Goal: Task Accomplishment & Management: Manage account settings

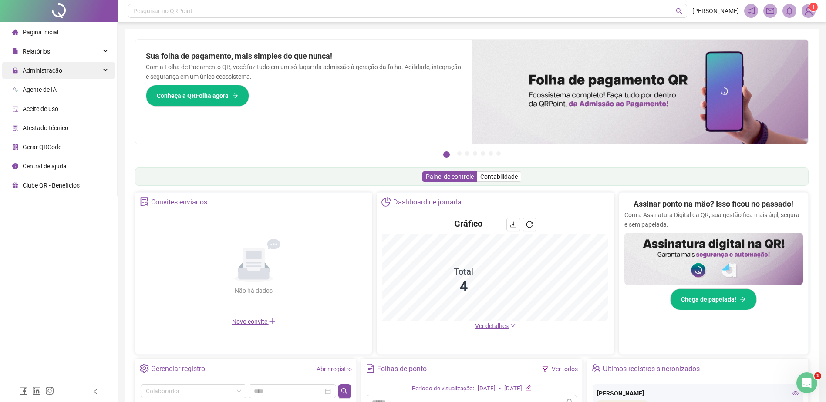
click at [48, 70] on span "Administração" at bounding box center [43, 70] width 40 height 7
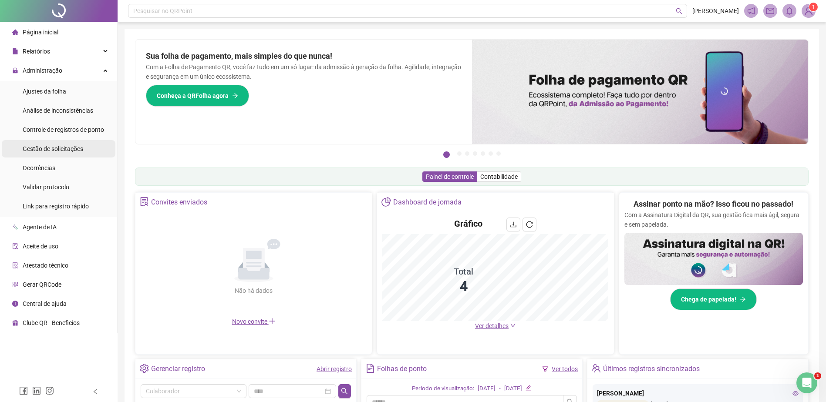
click at [50, 149] on span "Gestão de solicitações" at bounding box center [53, 148] width 61 height 7
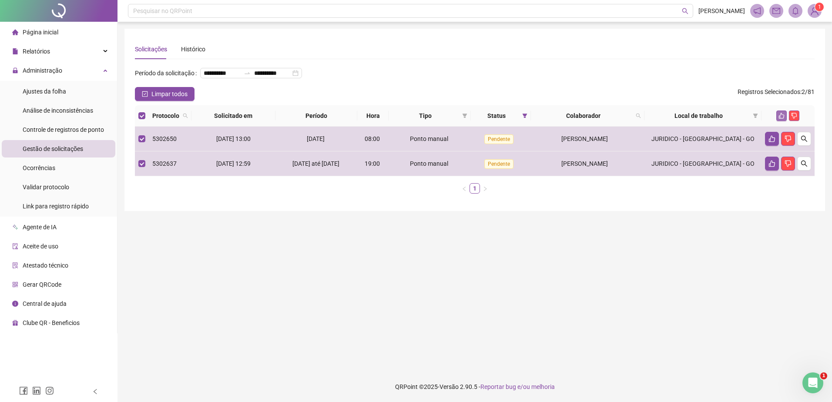
click at [781, 119] on icon "like" at bounding box center [782, 116] width 6 height 6
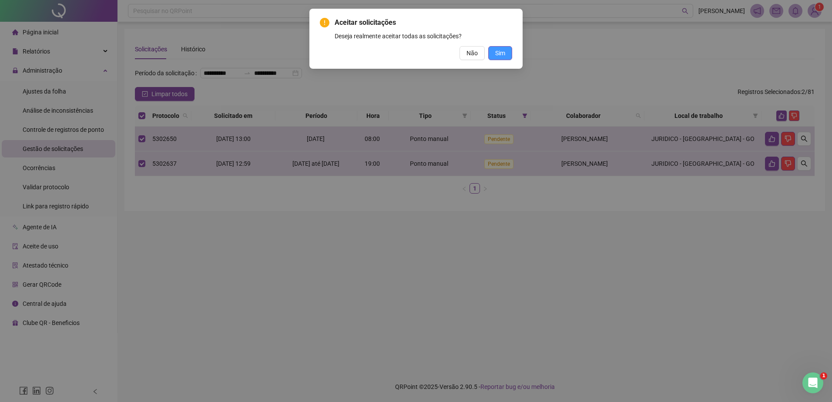
click at [502, 53] on span "Sim" at bounding box center [500, 53] width 10 height 10
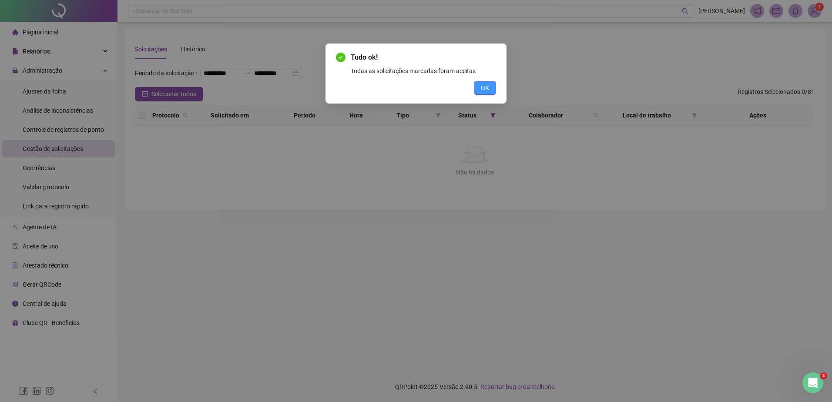
click at [485, 86] on span "OK" at bounding box center [485, 88] width 8 height 10
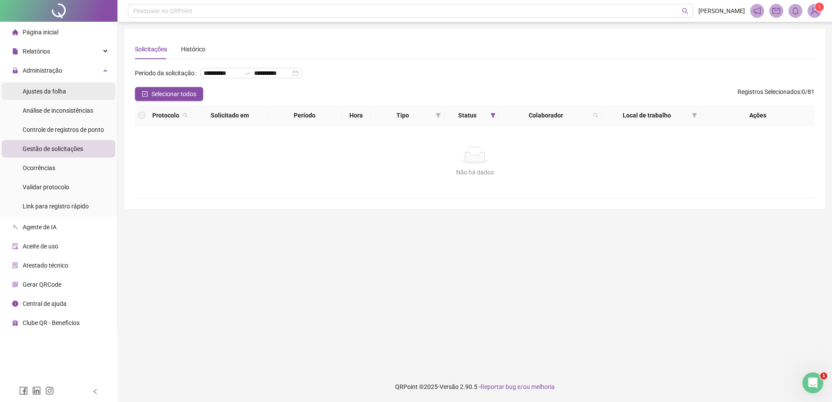
click at [42, 88] on span "Ajustes da folha" at bounding box center [45, 91] width 44 height 7
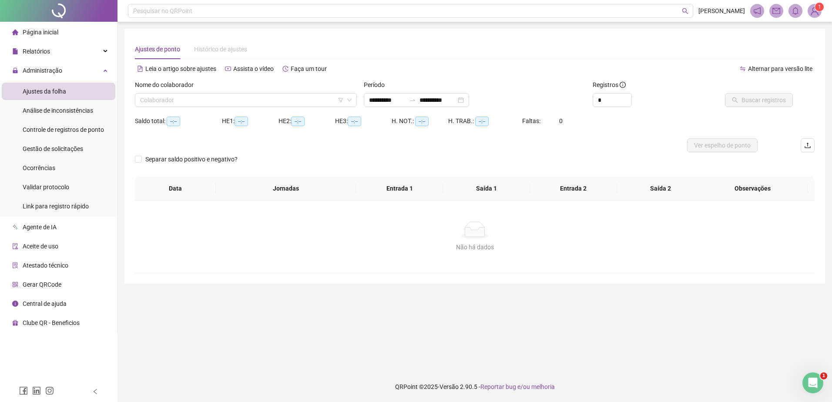
type input "**********"
click at [44, 49] on span "Relatórios" at bounding box center [36, 51] width 27 height 7
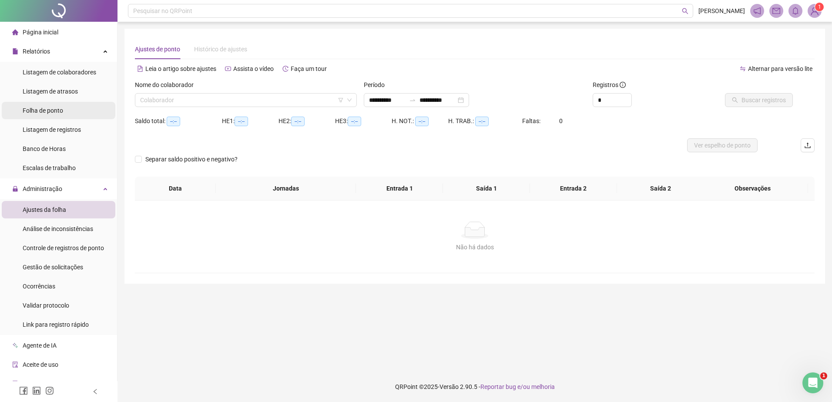
click at [46, 109] on span "Folha de ponto" at bounding box center [43, 110] width 40 height 7
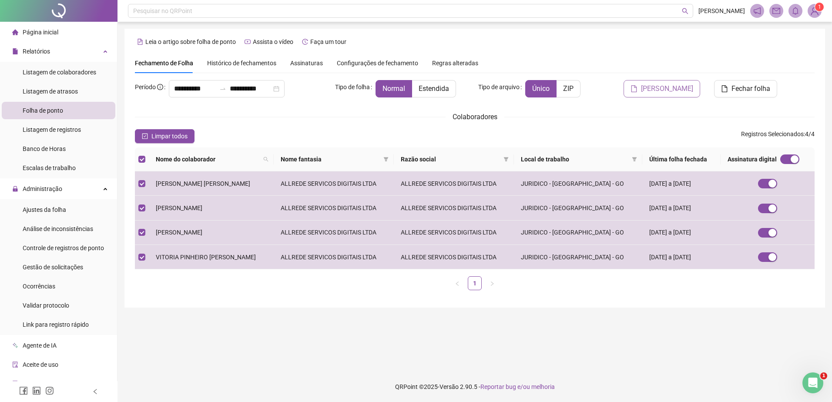
click at [680, 91] on span "[PERSON_NAME]" at bounding box center [667, 89] width 52 height 10
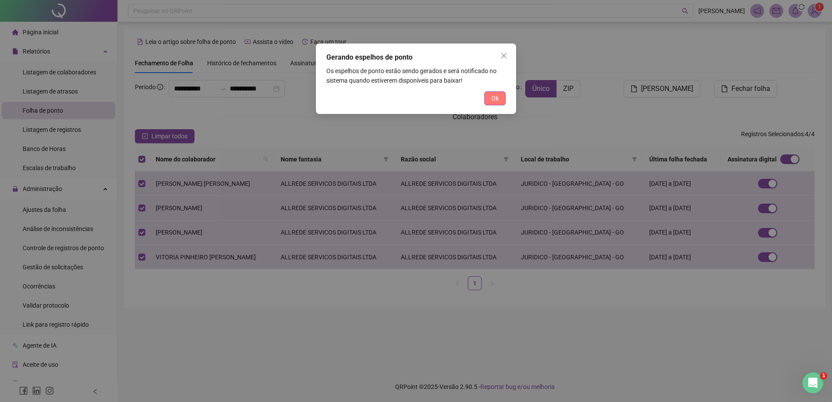
click at [498, 98] on span "Ok" at bounding box center [494, 99] width 7 height 10
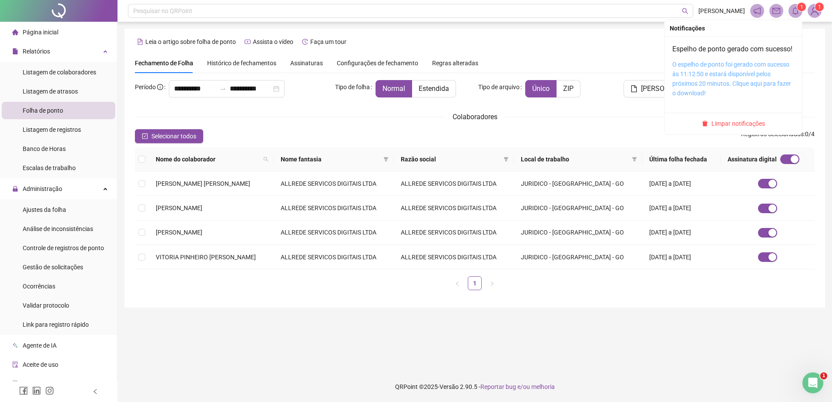
click at [732, 77] on link "O espelho de ponto foi gerado com sucesso às 11:12:50 e estará disponível pelos…" at bounding box center [732, 79] width 119 height 36
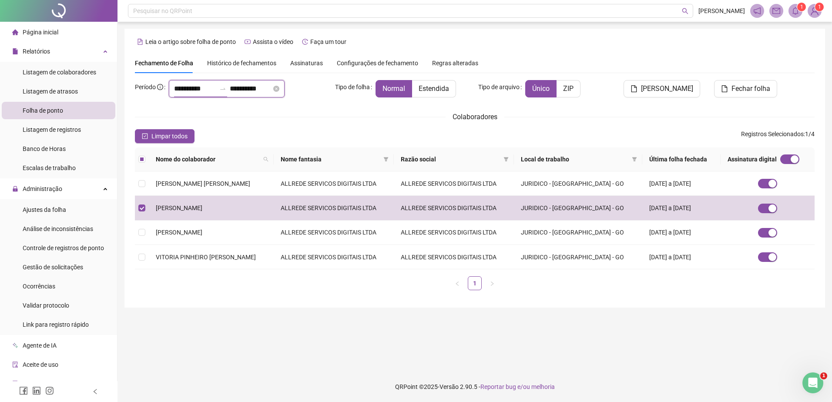
click at [182, 88] on input "**********" at bounding box center [195, 89] width 42 height 10
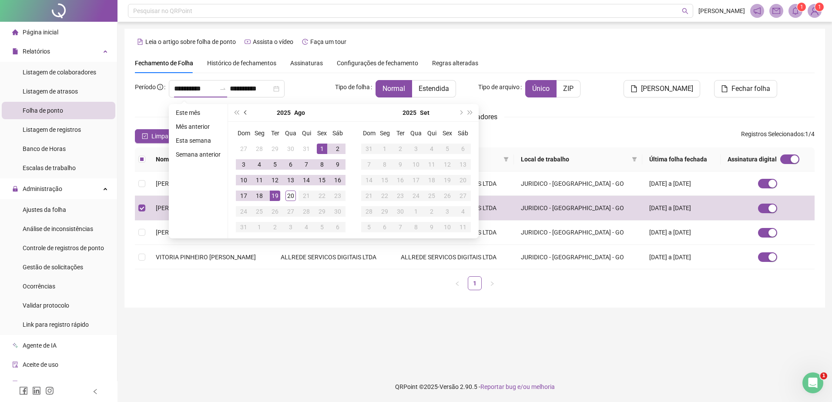
click at [245, 114] on span "prev-year" at bounding box center [246, 113] width 4 height 4
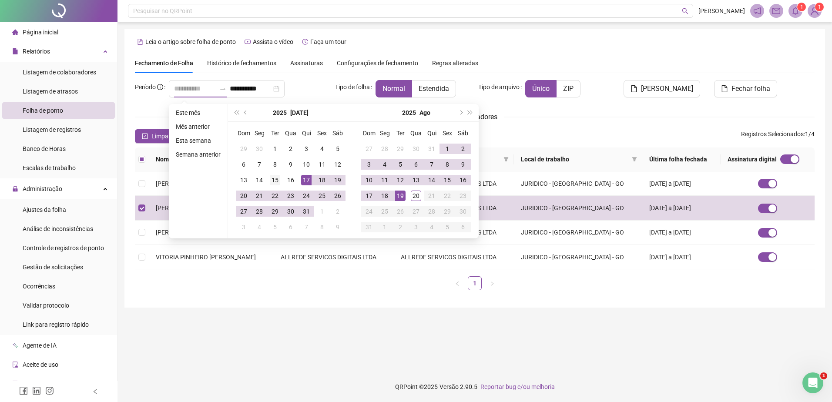
type input "**********"
click at [272, 176] on div "15" at bounding box center [275, 180] width 10 height 10
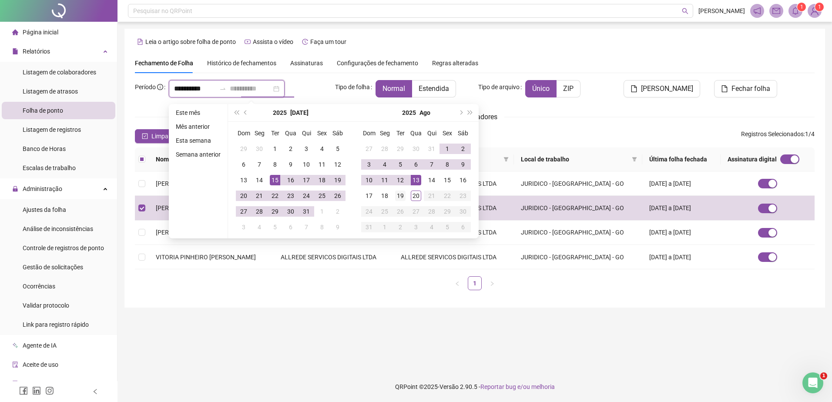
type input "**********"
click at [400, 196] on div "19" at bounding box center [400, 196] width 10 height 10
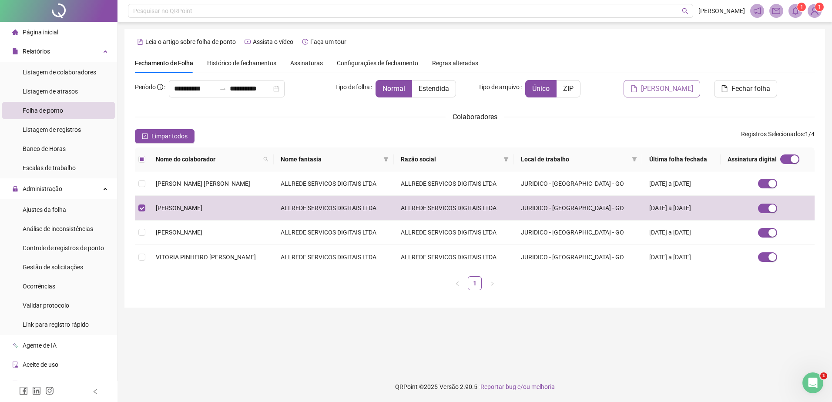
click at [678, 90] on span "[PERSON_NAME]" at bounding box center [667, 89] width 52 height 10
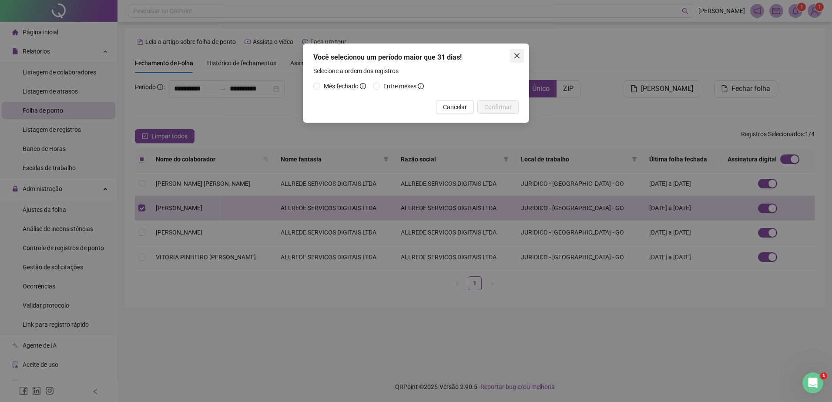
click at [519, 54] on icon "close" at bounding box center [517, 55] width 5 height 5
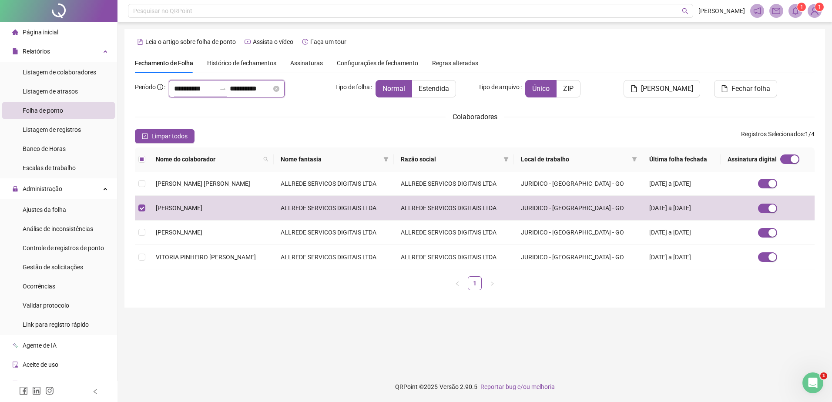
click at [194, 89] on input "**********" at bounding box center [195, 89] width 42 height 10
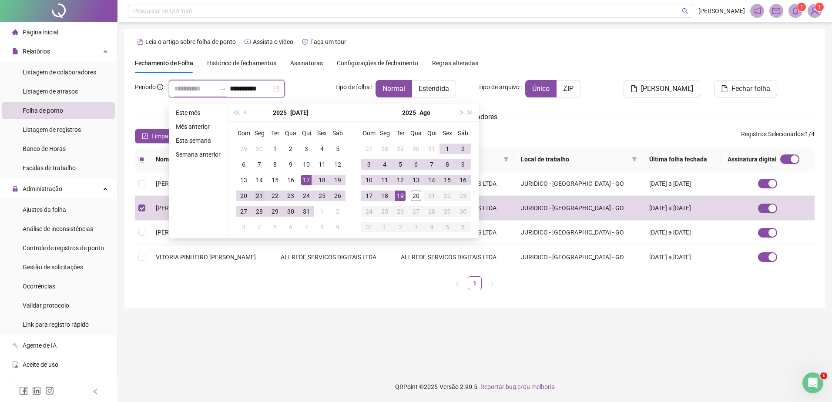
type input "**********"
click at [260, 195] on div "21" at bounding box center [259, 196] width 10 height 10
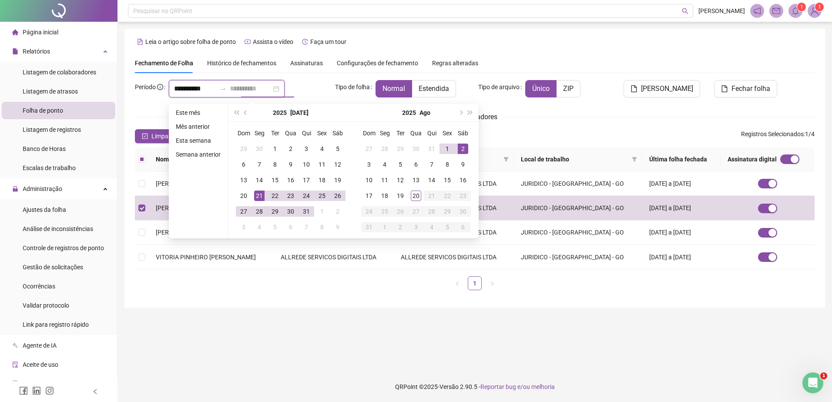
type input "**********"
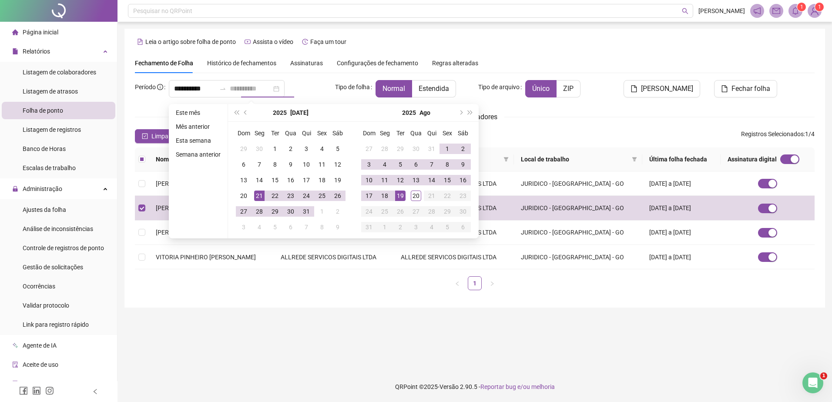
click at [400, 197] on div "19" at bounding box center [400, 196] width 10 height 10
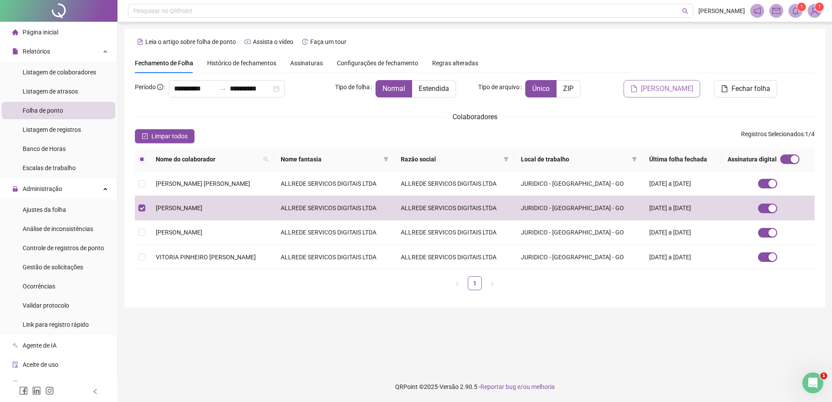
click at [681, 92] on span "[PERSON_NAME]" at bounding box center [667, 89] width 52 height 10
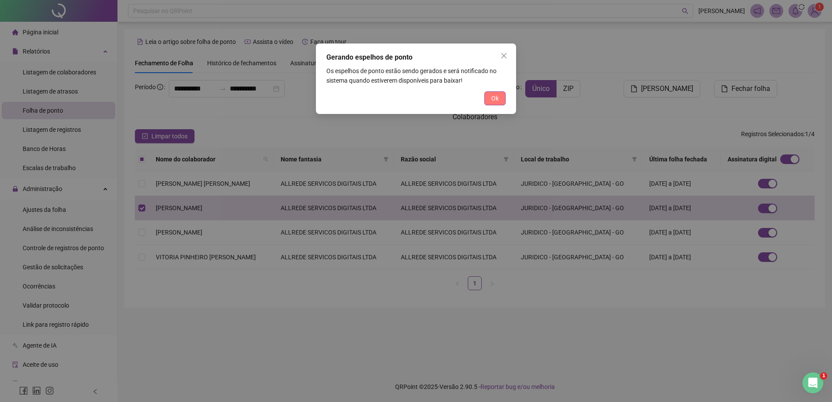
click at [494, 99] on span "Ok" at bounding box center [494, 99] width 7 height 10
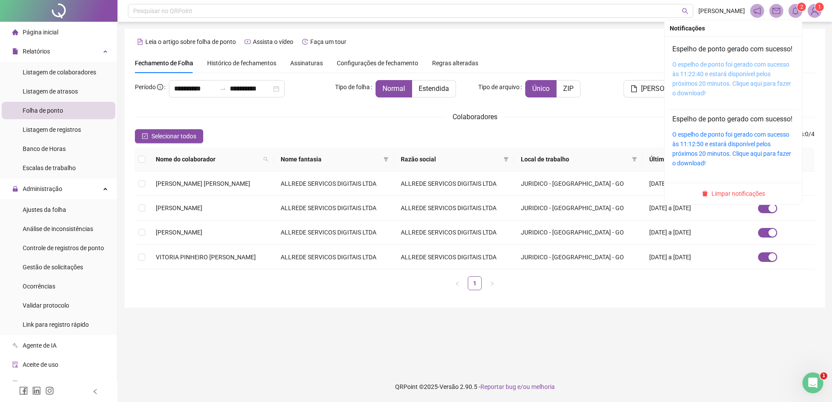
click at [703, 85] on link "O espelho de ponto foi gerado com sucesso às 11:22:40 e estará disponível pelos…" at bounding box center [732, 79] width 119 height 36
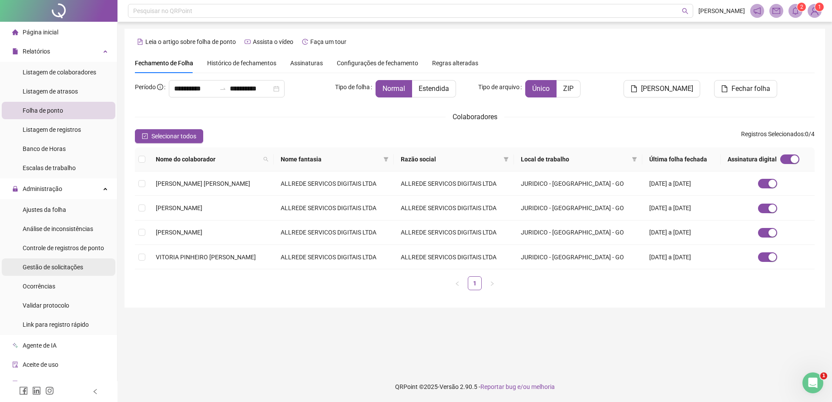
click at [57, 266] on span "Gestão de solicitações" at bounding box center [53, 267] width 61 height 7
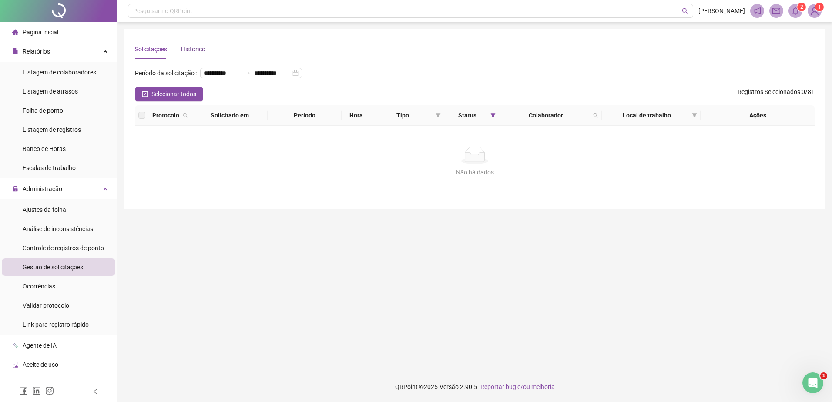
click at [188, 44] on div "Histórico" at bounding box center [193, 49] width 24 height 10
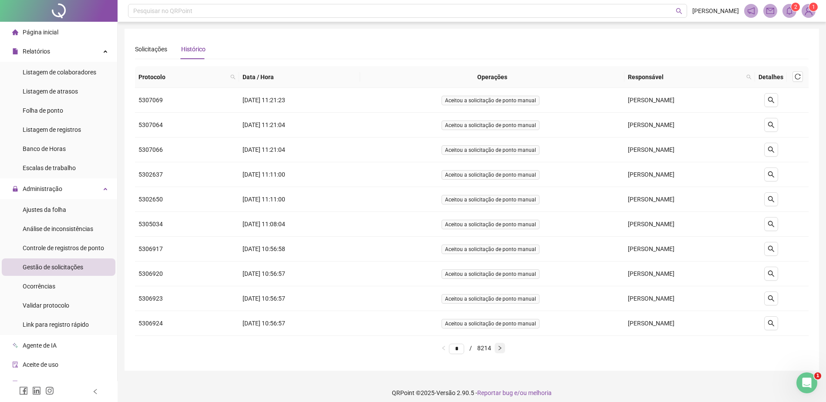
click at [501, 348] on icon "right" at bounding box center [499, 348] width 3 height 4
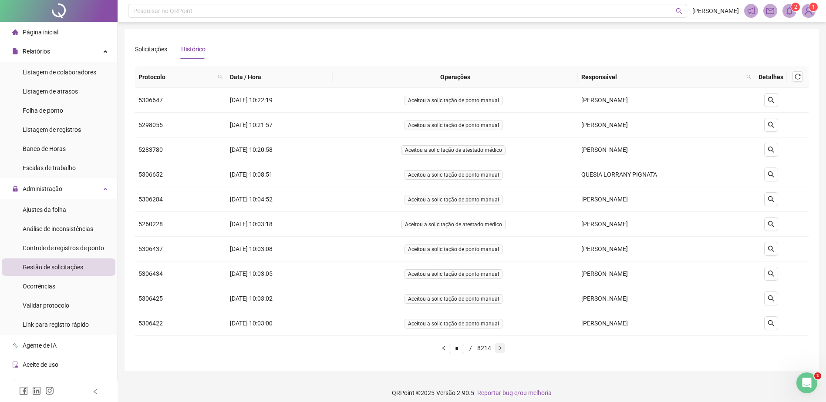
click at [501, 348] on icon "right" at bounding box center [499, 348] width 3 height 4
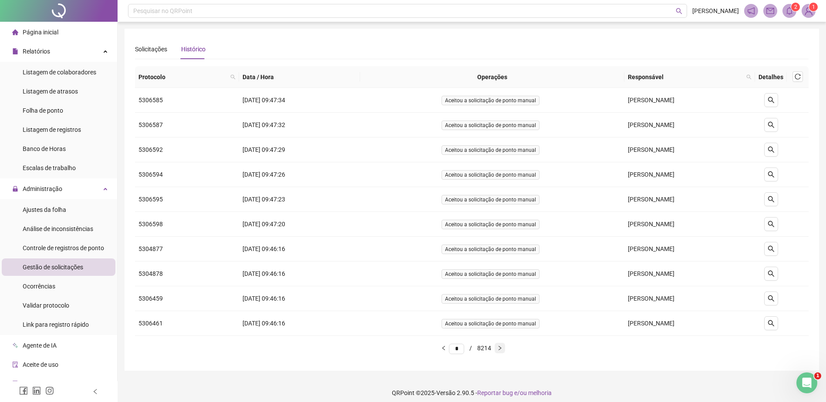
click at [501, 348] on icon "right" at bounding box center [499, 348] width 3 height 4
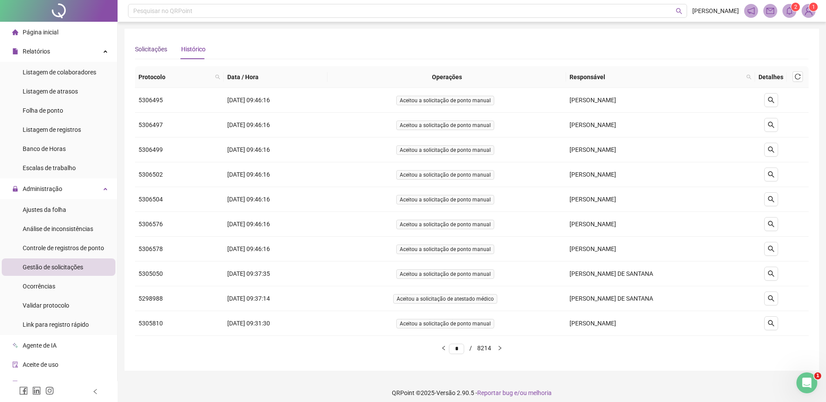
click at [141, 51] on div "Solicitações" at bounding box center [151, 49] width 32 height 10
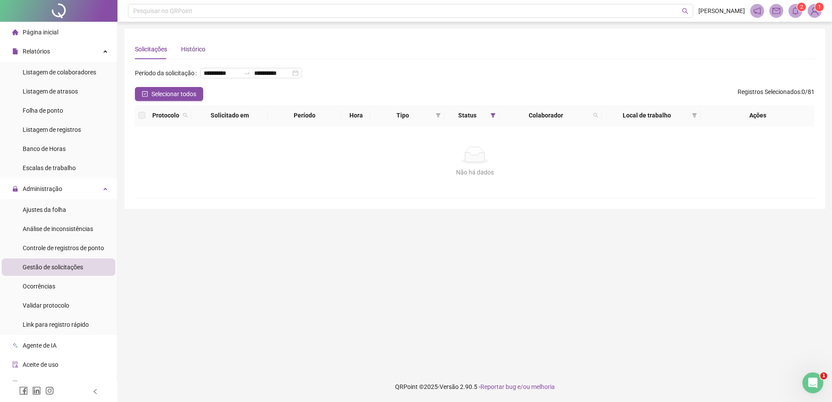
click at [195, 49] on div "Histórico" at bounding box center [193, 49] width 24 height 10
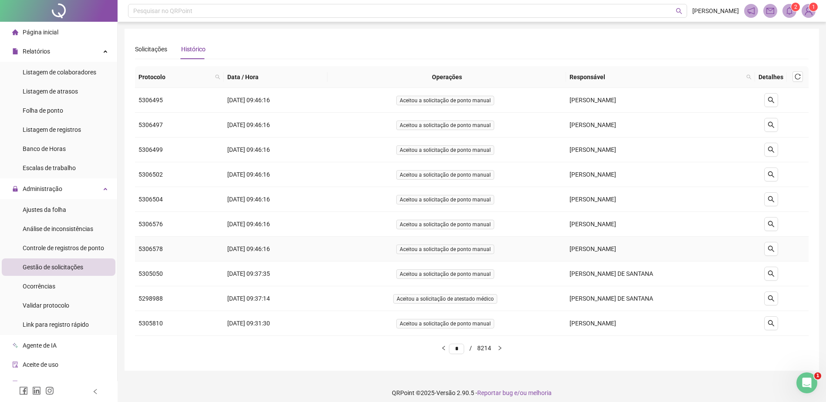
click at [451, 251] on span "Aceitou a solicitação de ponto manual" at bounding box center [445, 250] width 98 height 10
click at [771, 248] on icon "search" at bounding box center [770, 249] width 7 height 7
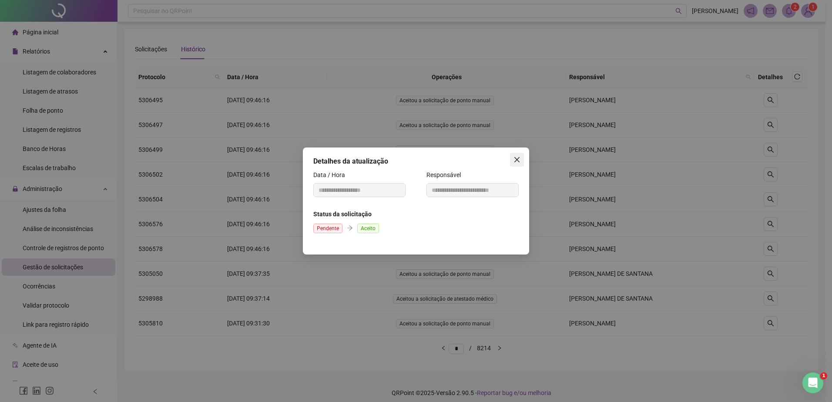
click at [519, 159] on icon "close" at bounding box center [517, 159] width 7 height 7
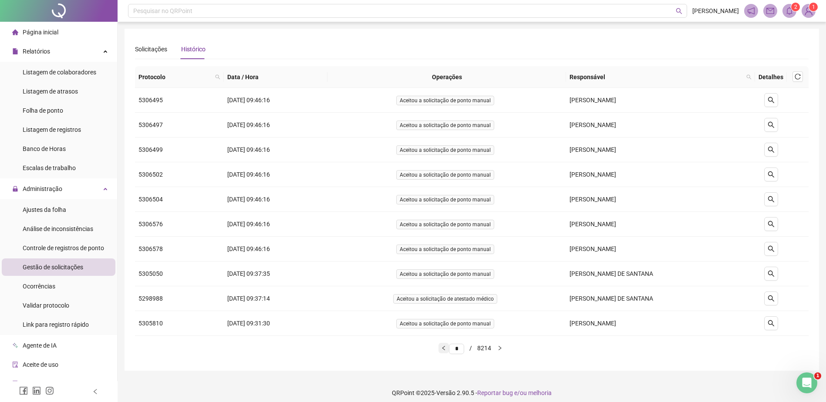
click at [441, 351] on icon "left" at bounding box center [443, 348] width 5 height 5
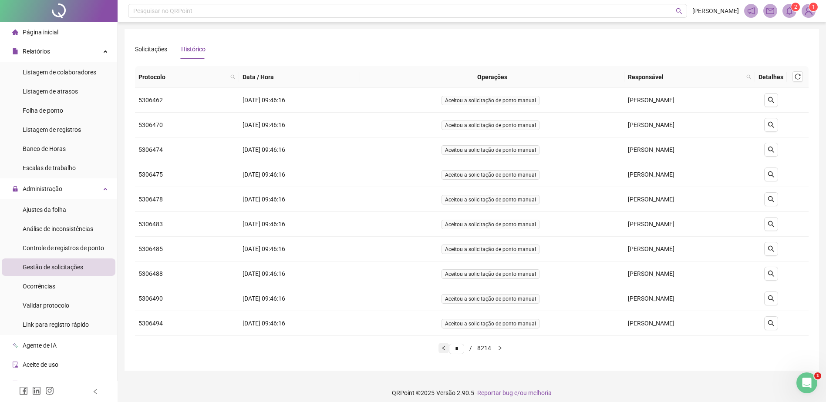
click at [441, 351] on icon "left" at bounding box center [443, 348] width 5 height 5
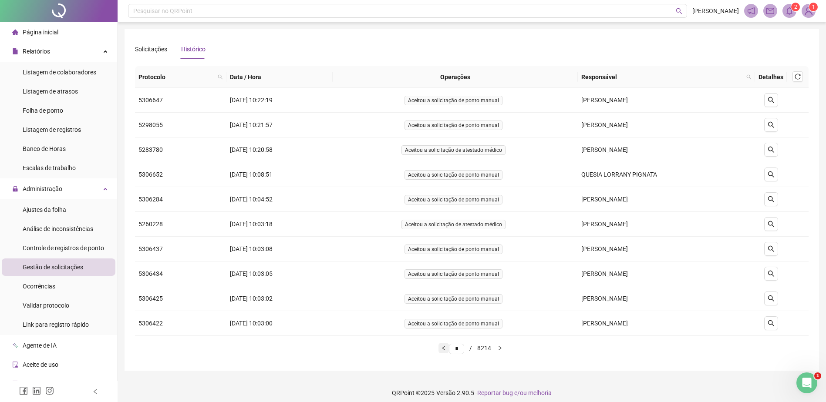
click at [441, 351] on icon "left" at bounding box center [443, 348] width 5 height 5
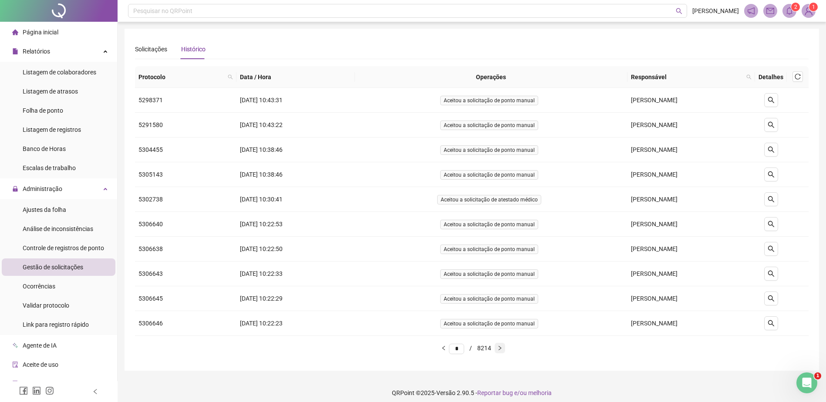
click at [501, 350] on icon "right" at bounding box center [499, 348] width 3 height 4
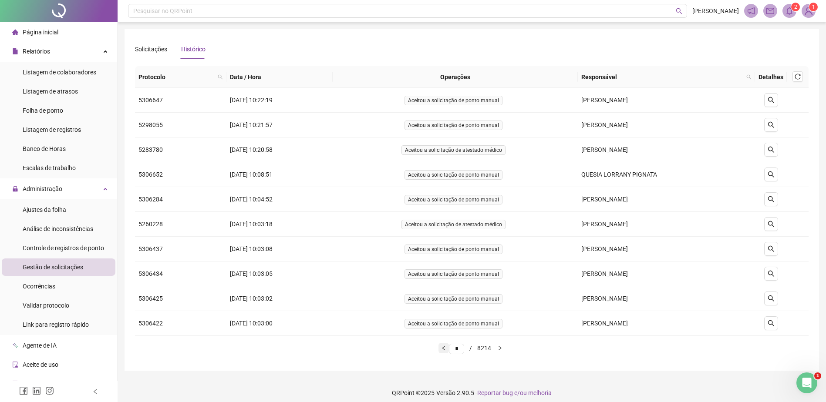
click at [441, 350] on icon "left" at bounding box center [443, 348] width 5 height 5
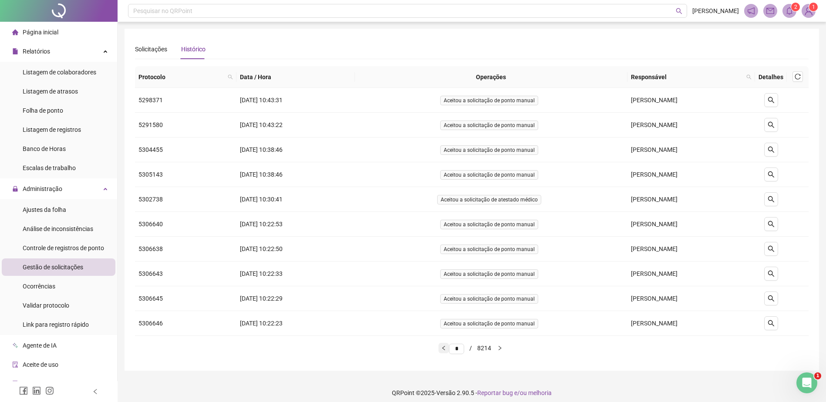
click at [441, 350] on icon "left" at bounding box center [443, 348] width 5 height 5
type input "*"
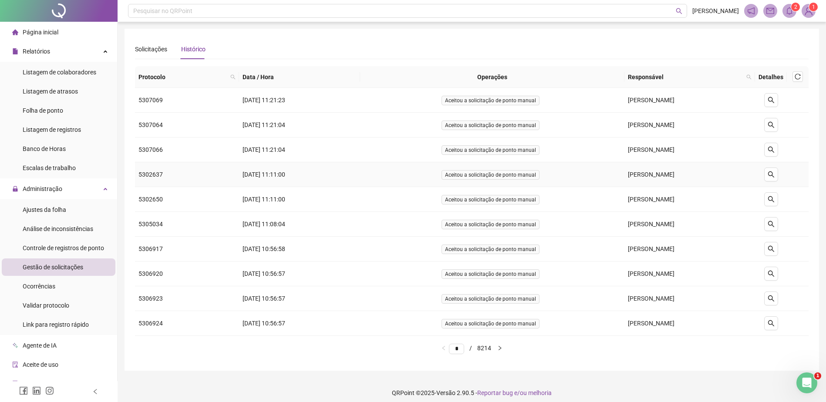
click at [456, 177] on span "Aceitou a solicitação de ponto manual" at bounding box center [490, 175] width 98 height 10
click at [770, 175] on icon "search" at bounding box center [770, 174] width 7 height 7
type input "**********"
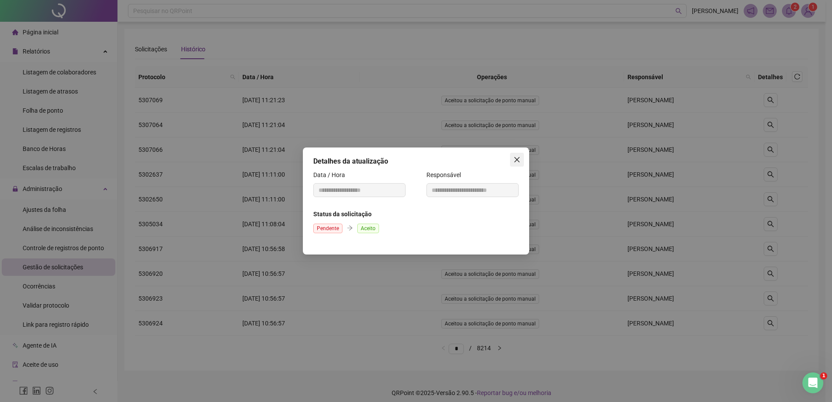
click at [518, 157] on icon "close" at bounding box center [517, 159] width 7 height 7
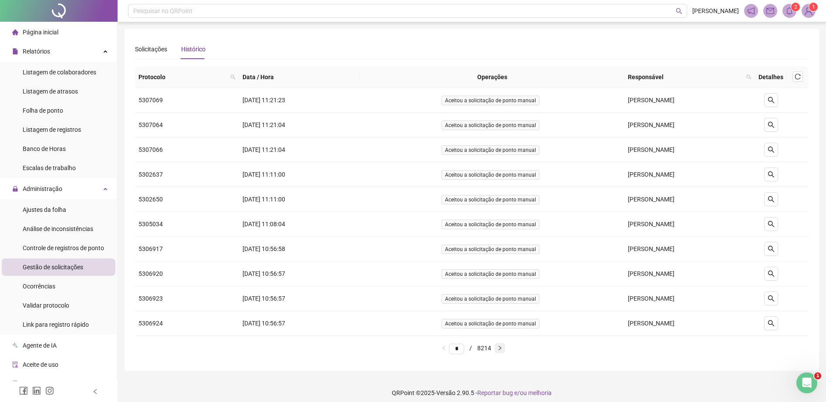
click at [502, 347] on icon "right" at bounding box center [499, 348] width 5 height 5
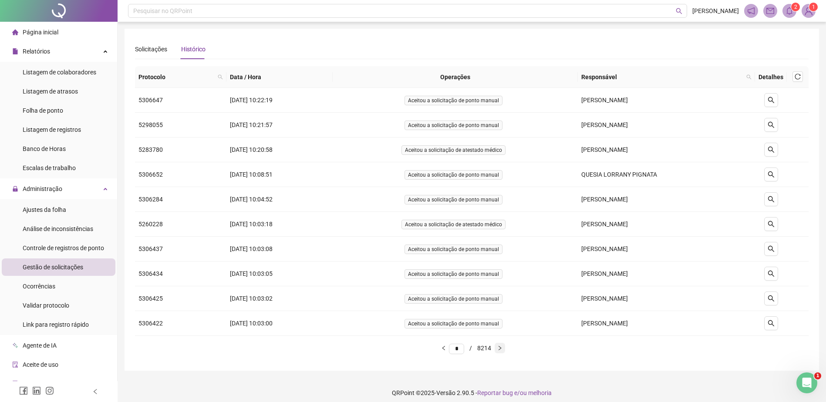
click at [502, 347] on icon "right" at bounding box center [499, 348] width 5 height 5
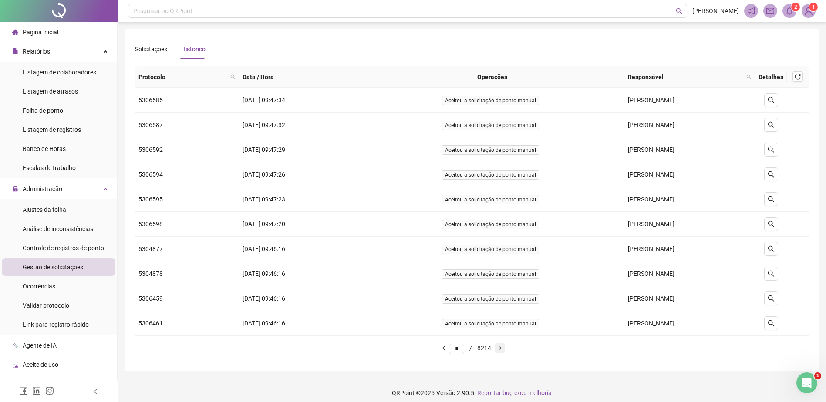
click at [502, 347] on icon "right" at bounding box center [499, 348] width 5 height 5
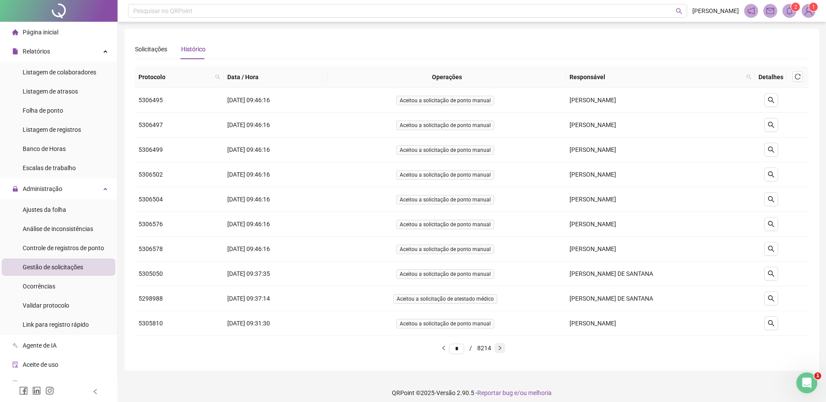
click at [502, 347] on icon "right" at bounding box center [499, 348] width 5 height 5
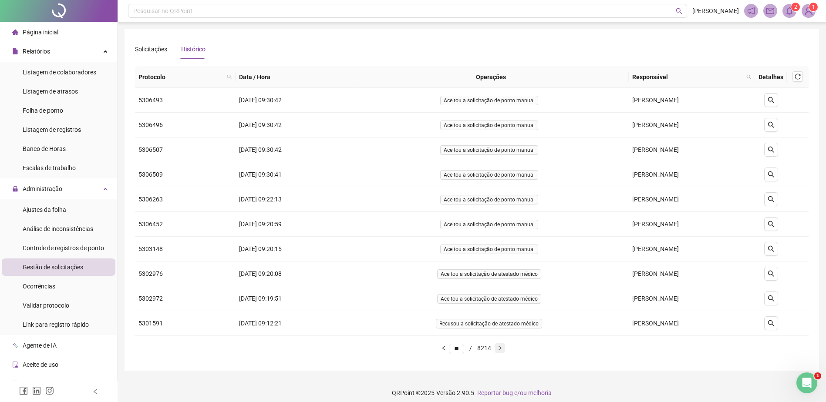
click at [502, 347] on icon "right" at bounding box center [499, 348] width 5 height 5
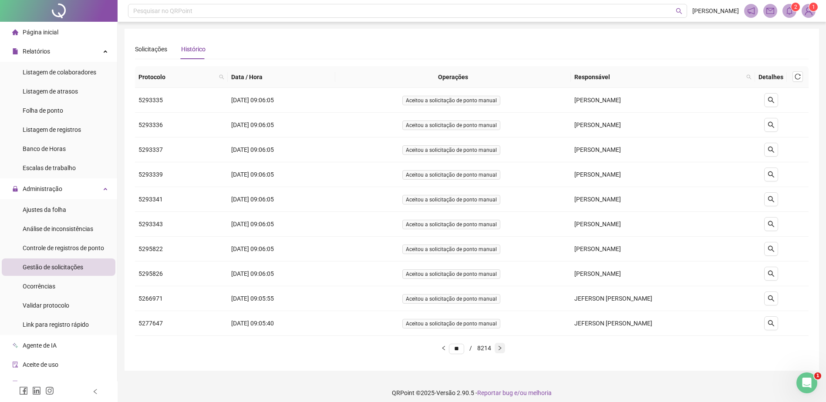
click at [502, 347] on icon "right" at bounding box center [499, 348] width 5 height 5
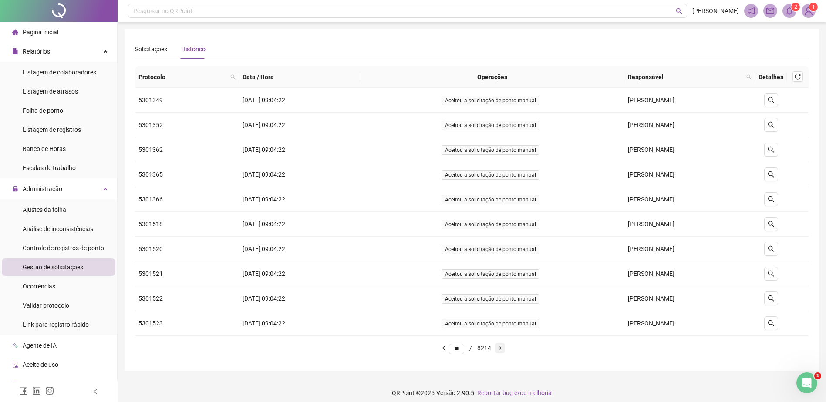
click at [502, 347] on icon "right" at bounding box center [499, 348] width 5 height 5
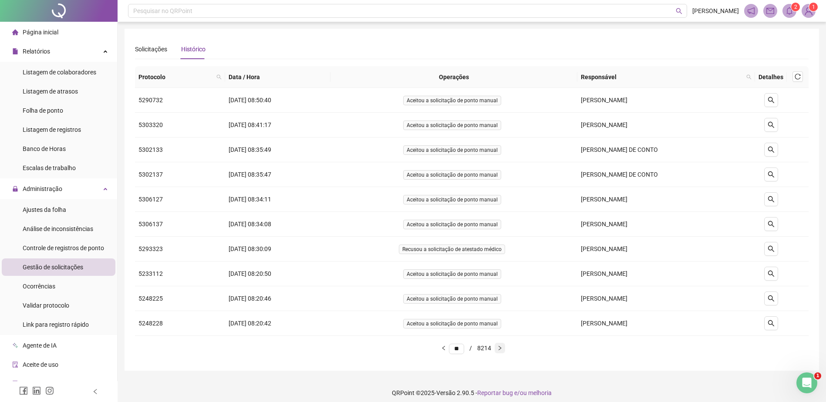
click at [502, 347] on icon "right" at bounding box center [499, 348] width 5 height 5
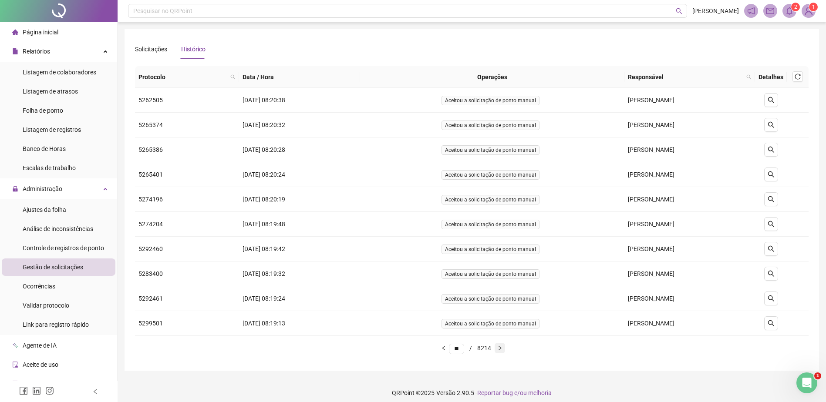
click at [502, 347] on icon "right" at bounding box center [499, 348] width 5 height 5
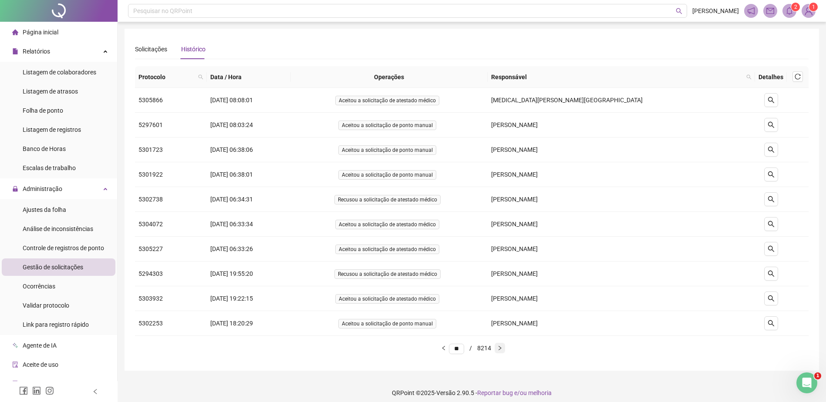
click at [502, 347] on icon "right" at bounding box center [499, 348] width 5 height 5
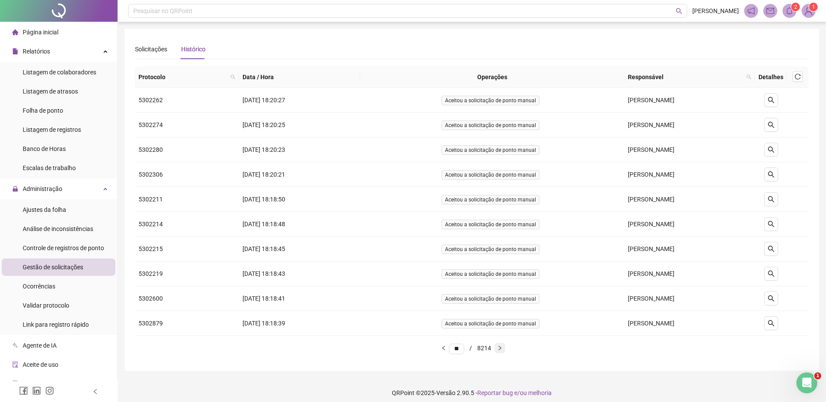
click at [502, 347] on icon "right" at bounding box center [499, 348] width 5 height 5
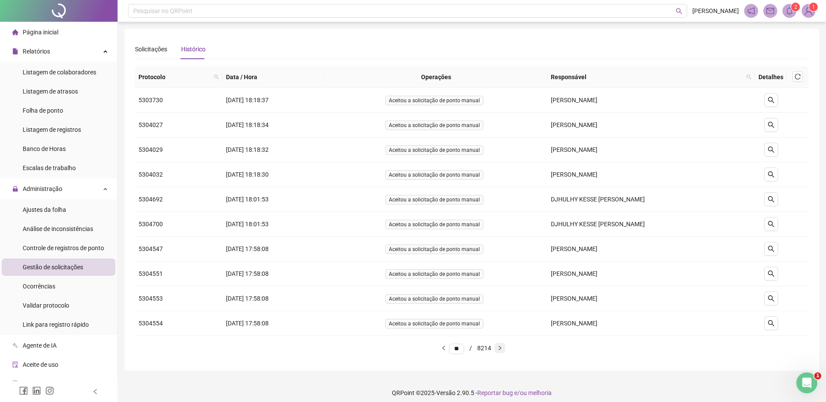
click at [502, 347] on icon "right" at bounding box center [499, 348] width 5 height 5
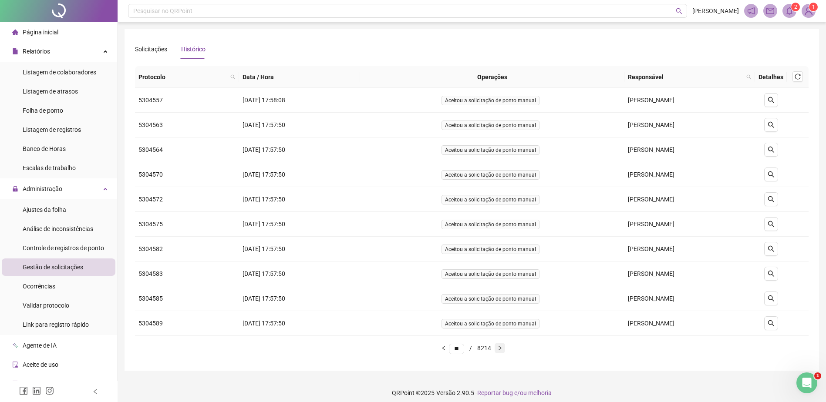
click at [502, 347] on icon "right" at bounding box center [499, 348] width 5 height 5
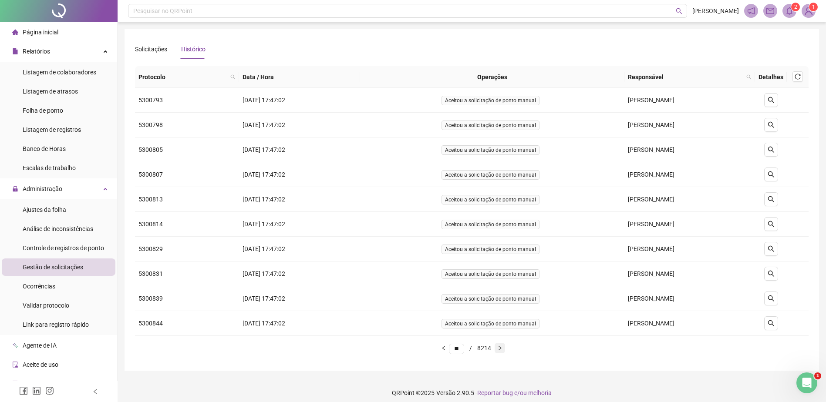
click at [502, 347] on icon "right" at bounding box center [499, 348] width 5 height 5
type input "**"
click at [226, 10] on div "Pesquisar no QRPoint" at bounding box center [407, 11] width 559 height 14
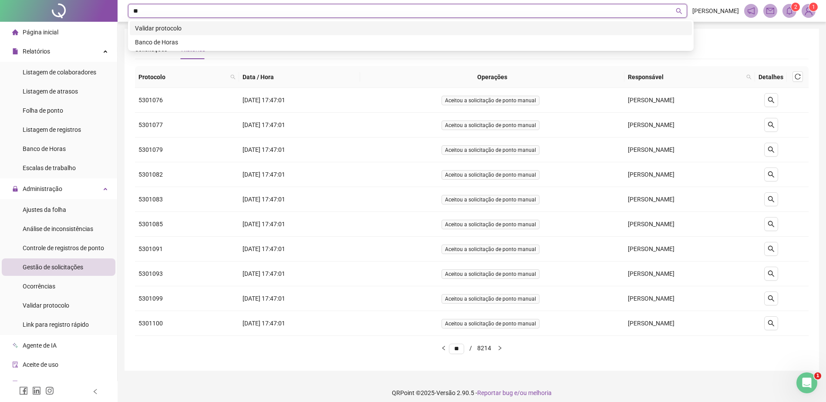
type input "*"
